Goal: Find specific page/section: Find specific page/section

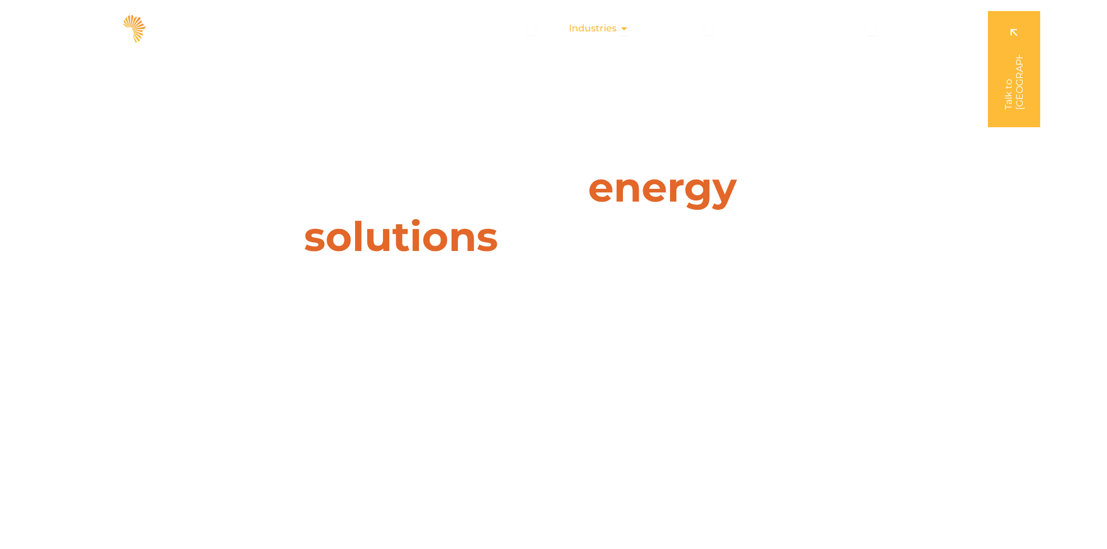
click at [612, 28] on span "Industries" at bounding box center [593, 29] width 48 height 14
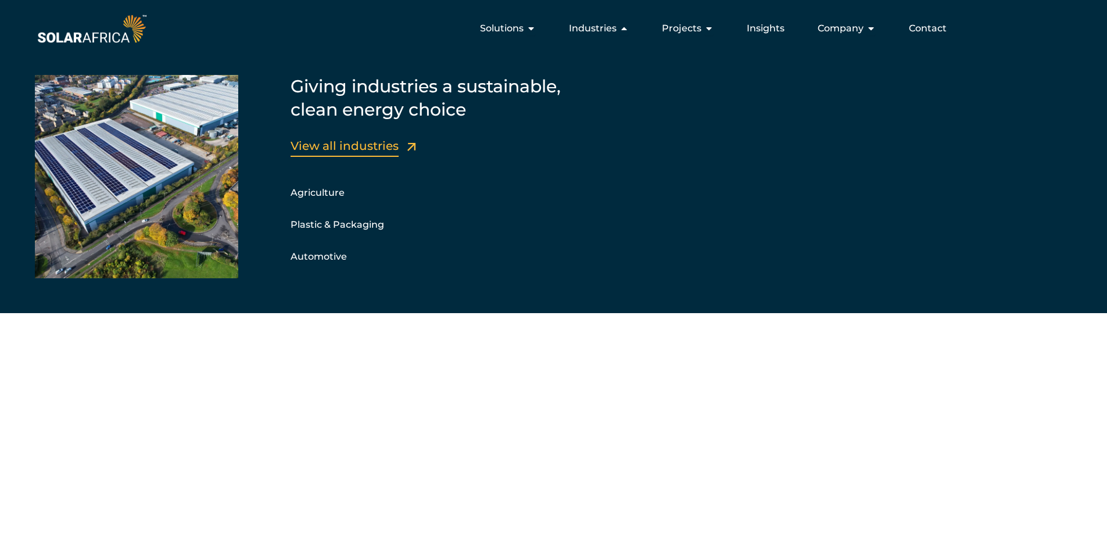
click at [349, 144] on link "View all industries" at bounding box center [345, 146] width 108 height 14
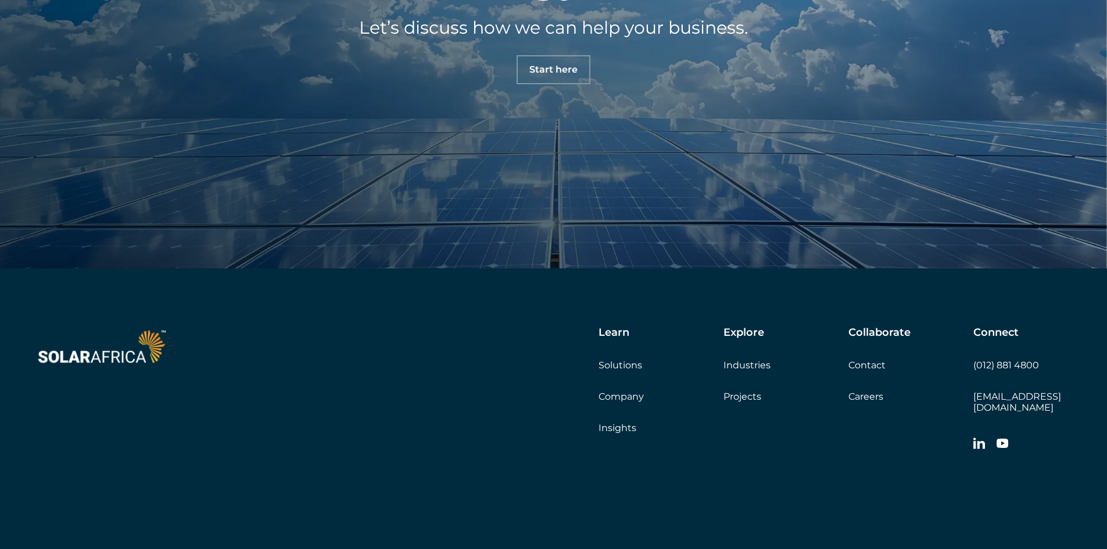
scroll to position [1635, 0]
